Goal: Task Accomplishment & Management: Manage account settings

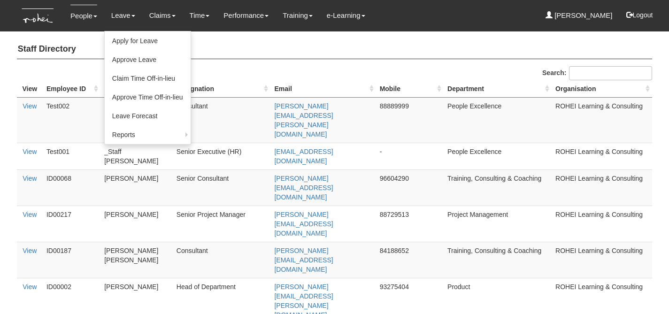
select select "50"
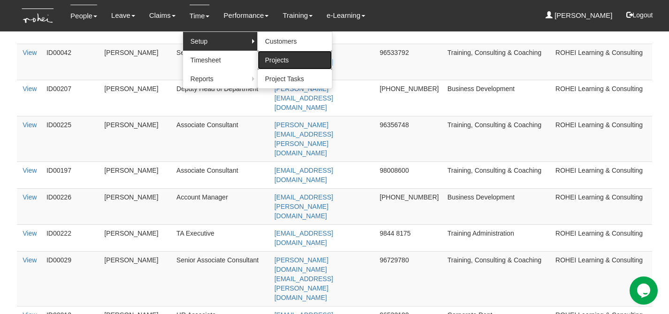
click at [283, 57] on link "Projects" at bounding box center [295, 60] width 74 height 19
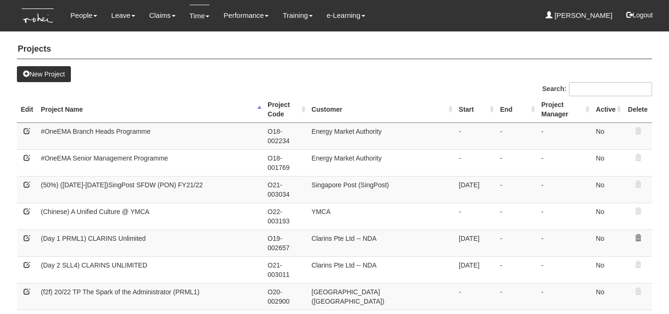
select select "50"
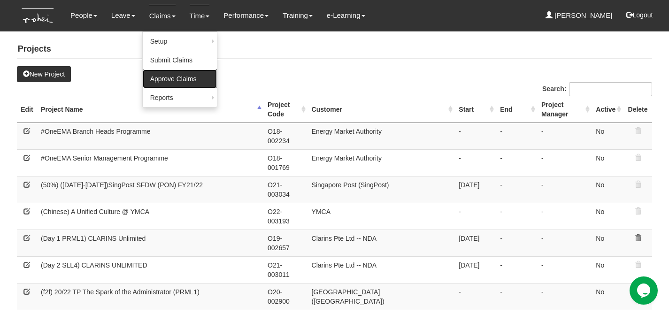
click at [179, 81] on link "Approve Claims" at bounding box center [180, 78] width 74 height 19
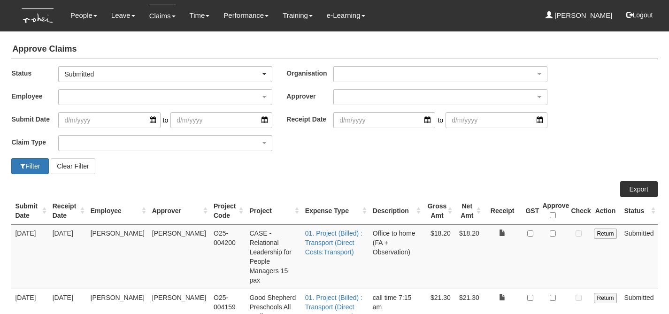
select select "50"
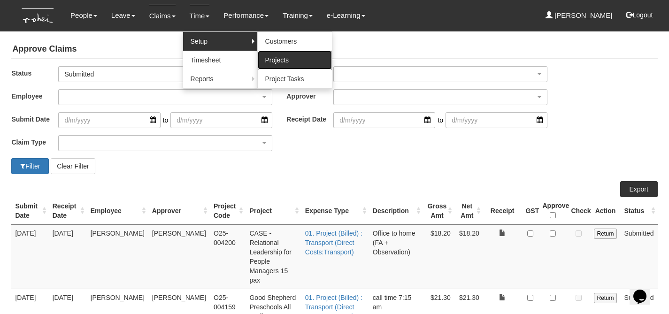
click at [285, 61] on link "Projects" at bounding box center [295, 60] width 74 height 19
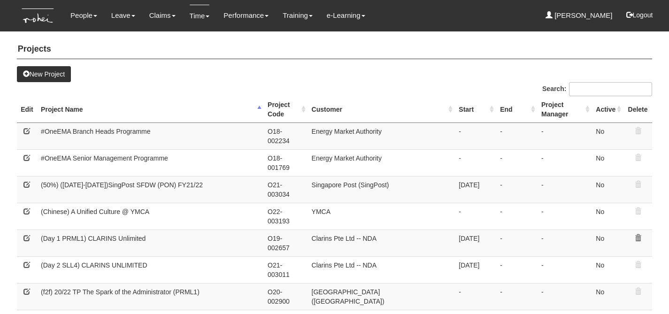
select select "50"
click at [617, 89] on input "Search:" at bounding box center [610, 89] width 83 height 14
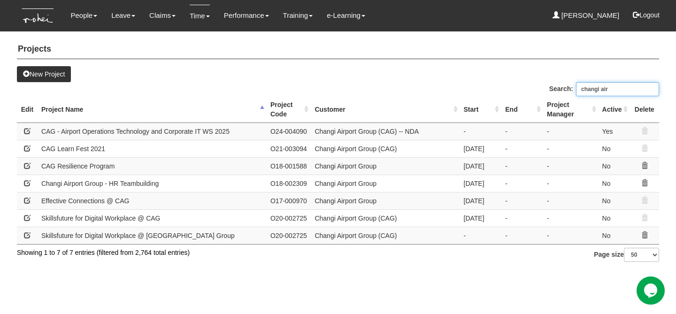
type input "changi air"
click at [399, 134] on td "Changi Airport Group (CAG) -- NDA" at bounding box center [385, 130] width 149 height 17
click at [27, 133] on span at bounding box center [27, 131] width 7 height 7
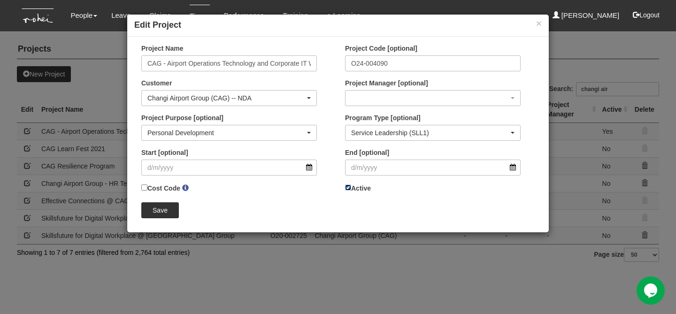
click at [348, 188] on input "Active" at bounding box center [348, 187] width 6 height 6
checkbox input "false"
click at [154, 211] on input "Save" at bounding box center [160, 210] width 38 height 16
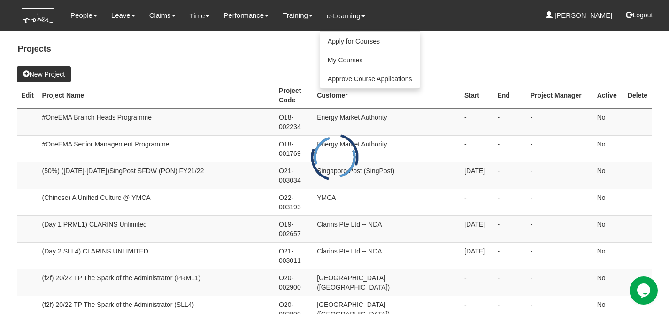
select select "50"
